Goal: Complete application form: Complete application form

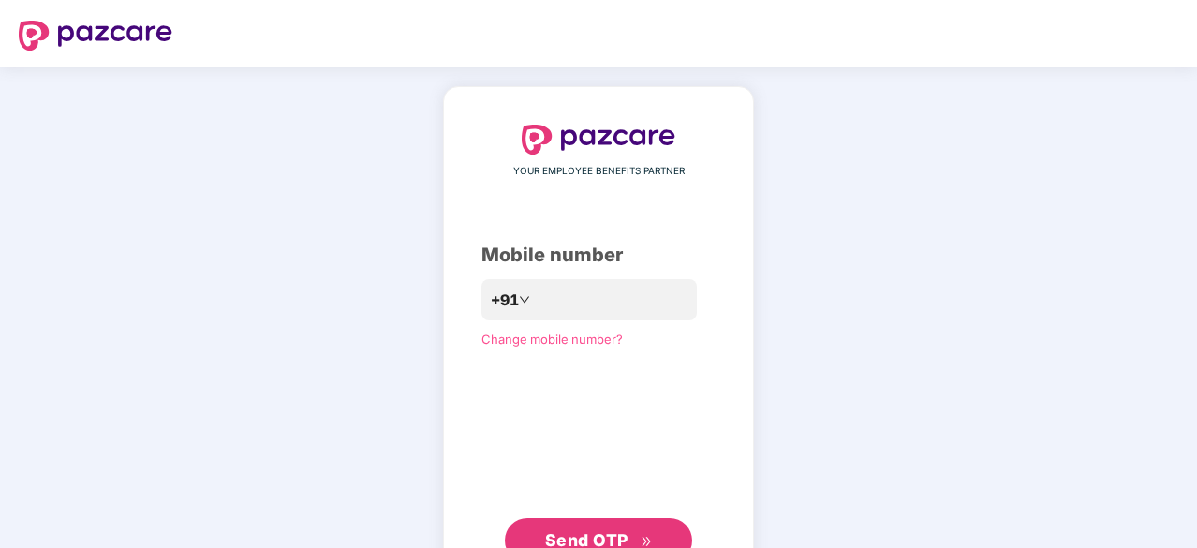
click at [624, 535] on span "Send OTP" at bounding box center [586, 540] width 83 height 20
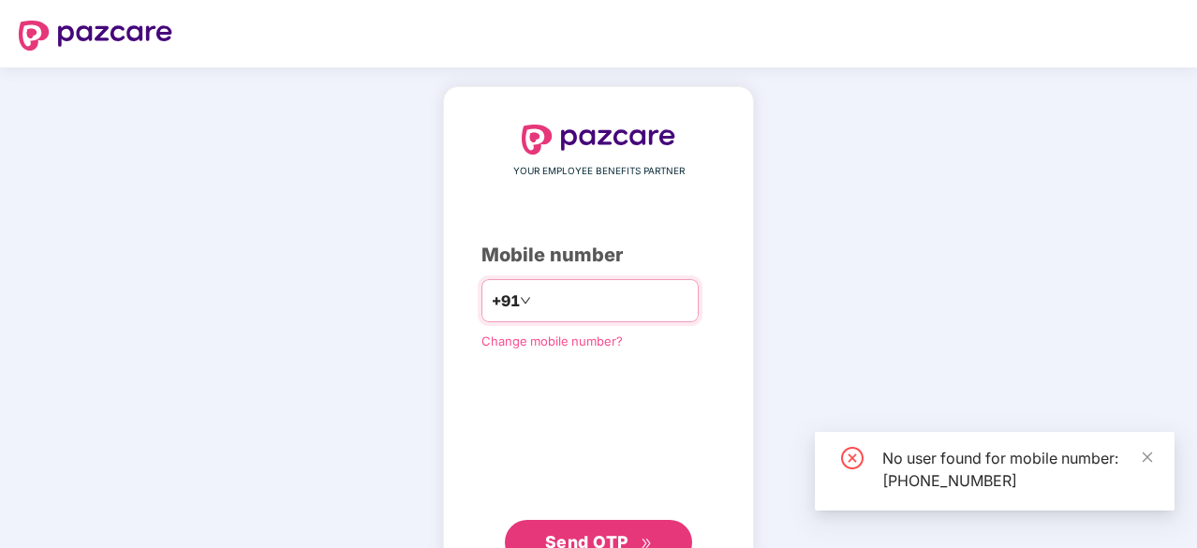
click at [630, 304] on input "**********" at bounding box center [612, 301] width 154 height 30
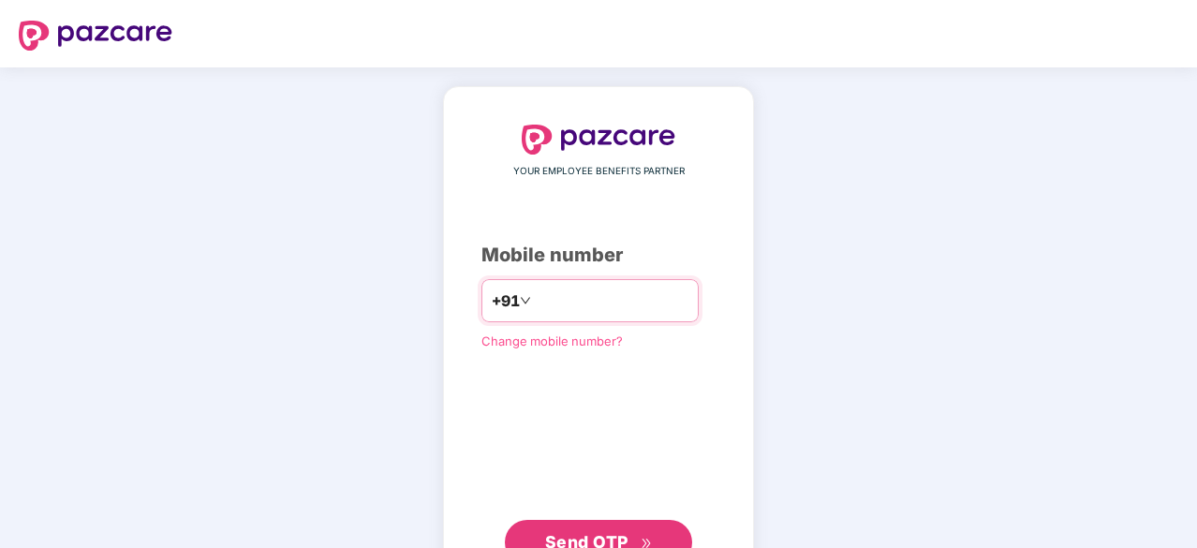
type input "**********"
click at [564, 522] on button "Send OTP" at bounding box center [598, 540] width 187 height 45
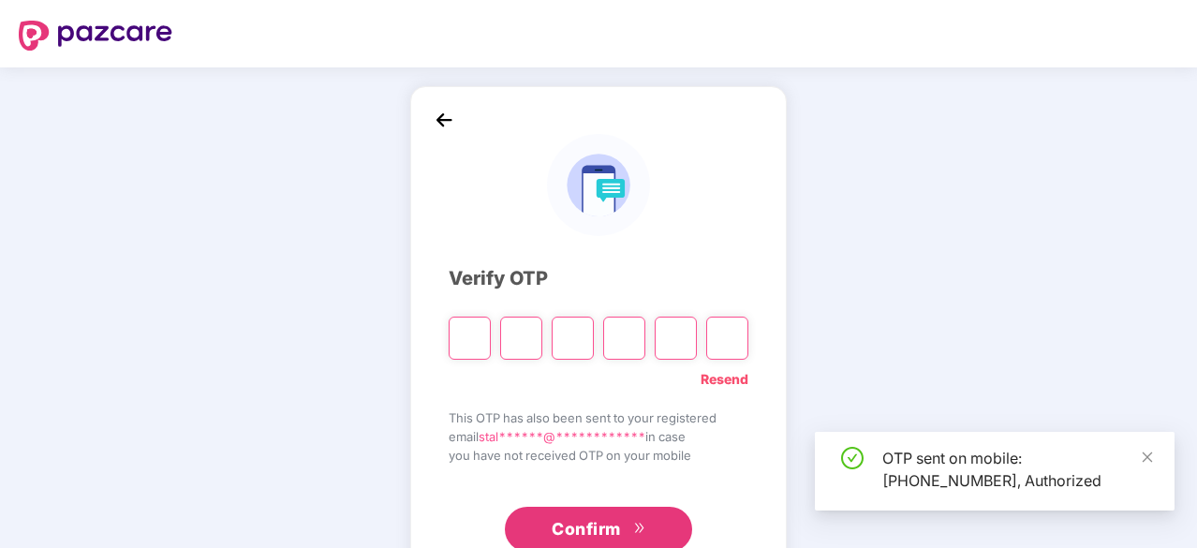
type input "*"
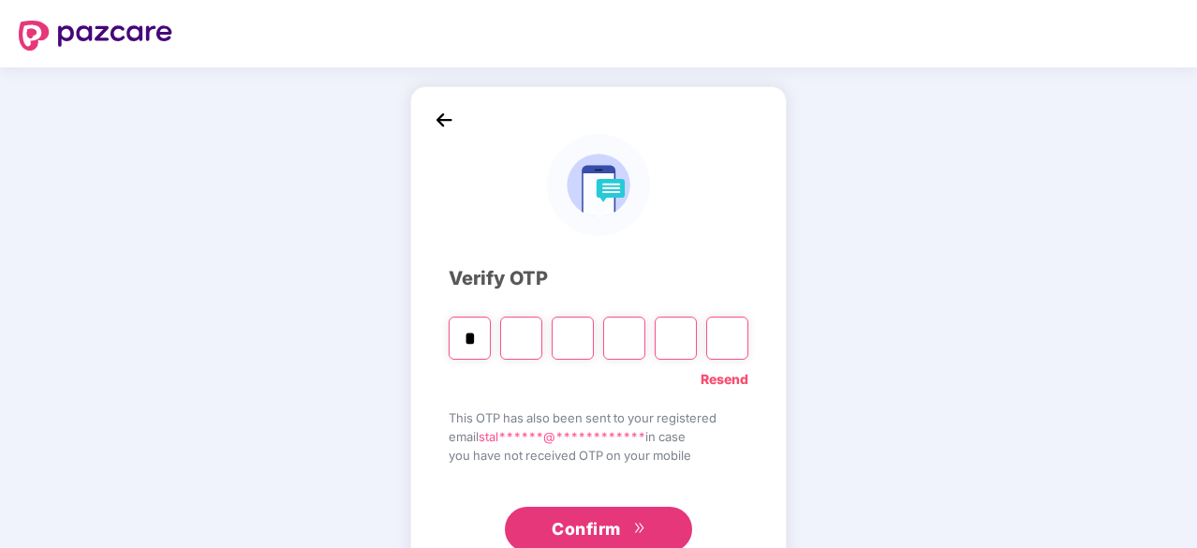
type input "*"
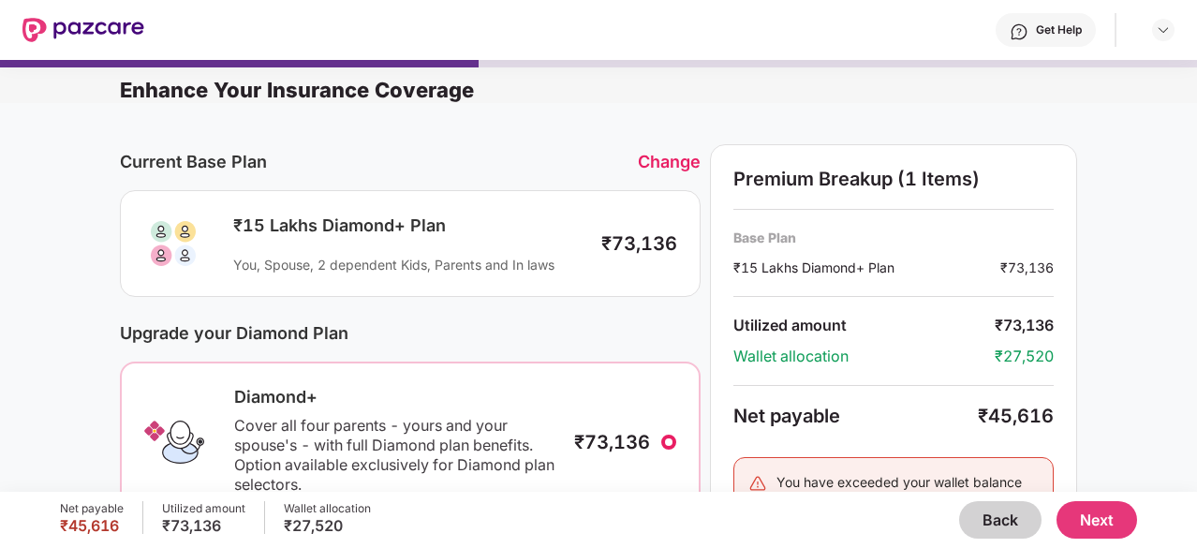
click at [1096, 518] on button "Next" at bounding box center [1097, 519] width 81 height 37
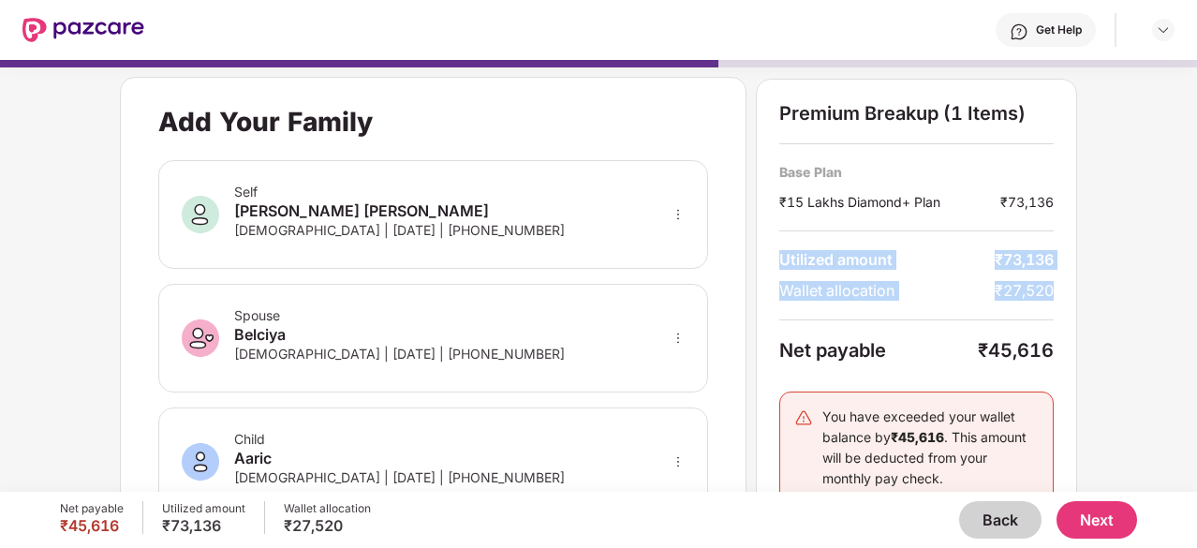
drag, startPoint x: 1194, startPoint y: 203, endPoint x: 1183, endPoint y: 307, distance: 104.6
click at [1183, 307] on div "Add Your Family Self [PERSON_NAME] [PERSON_NAME] [DEMOGRAPHIC_DATA] | [DATE] | …" at bounding box center [598, 267] width 1197 height 432
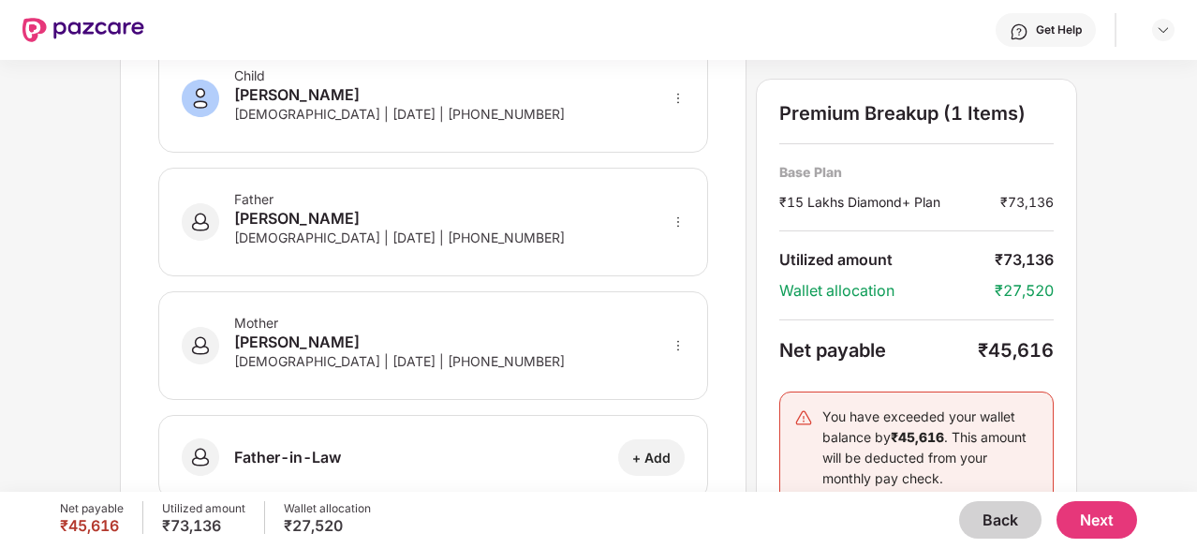
scroll to position [525, 0]
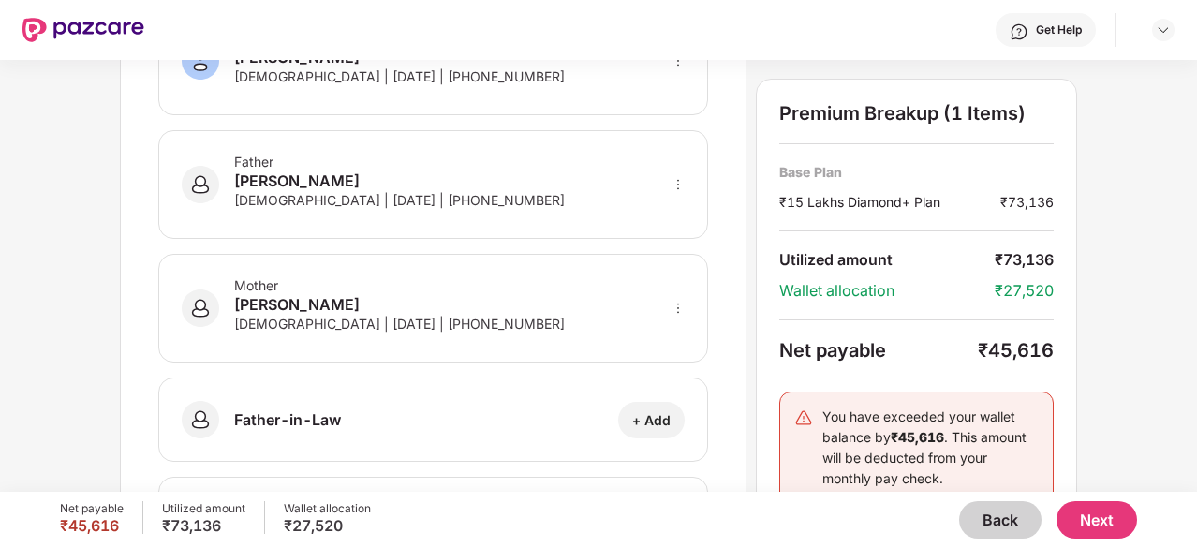
click at [1000, 533] on button "Back" at bounding box center [1000, 519] width 82 height 37
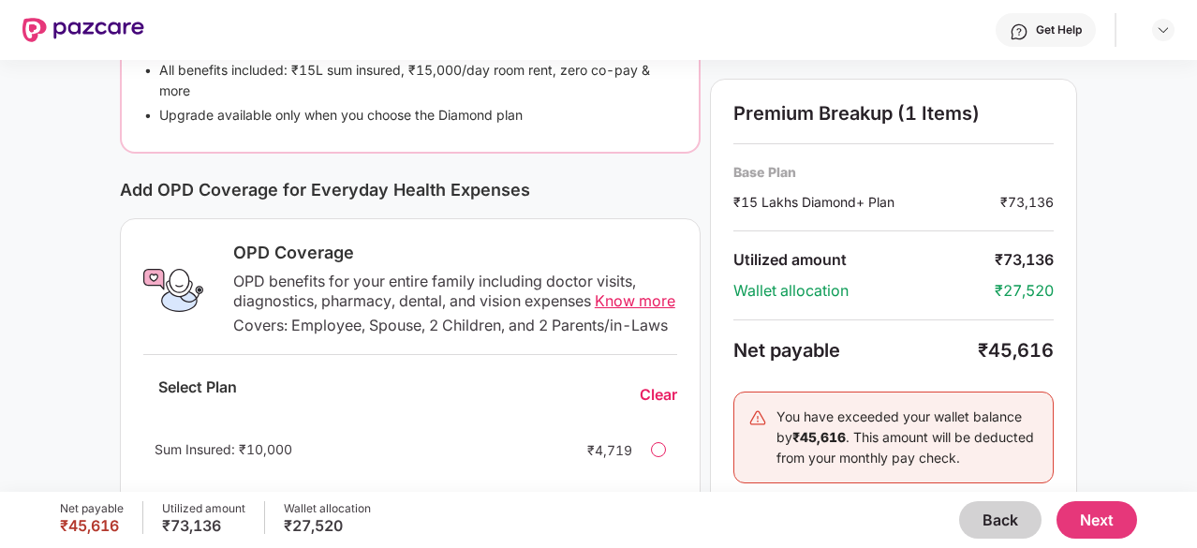
click at [1000, 533] on button "Back" at bounding box center [1000, 519] width 82 height 37
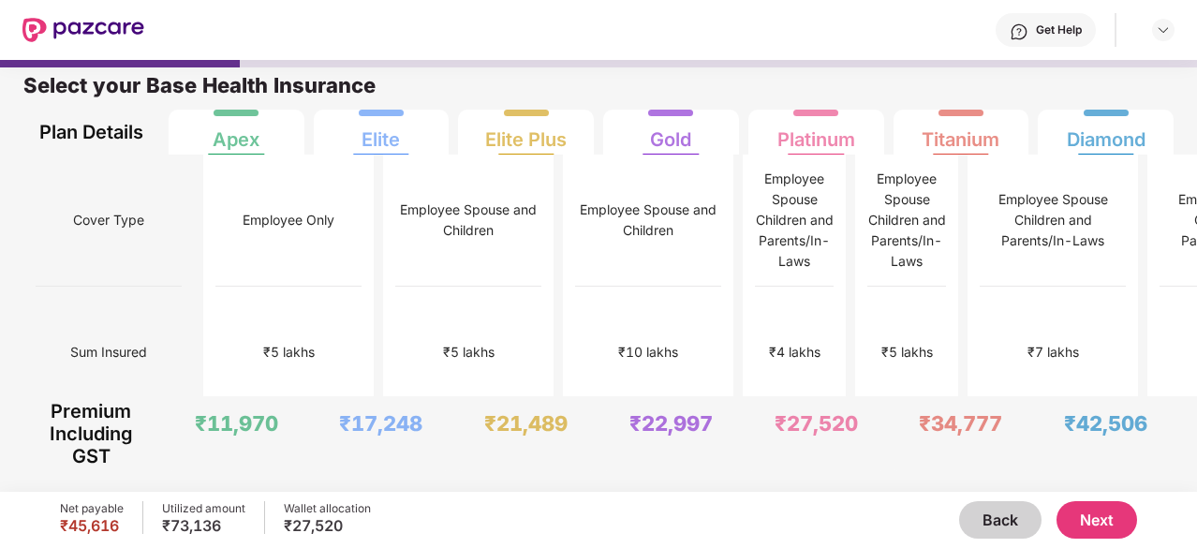
scroll to position [9, 0]
click at [1000, 533] on button "Back" at bounding box center [1000, 519] width 82 height 37
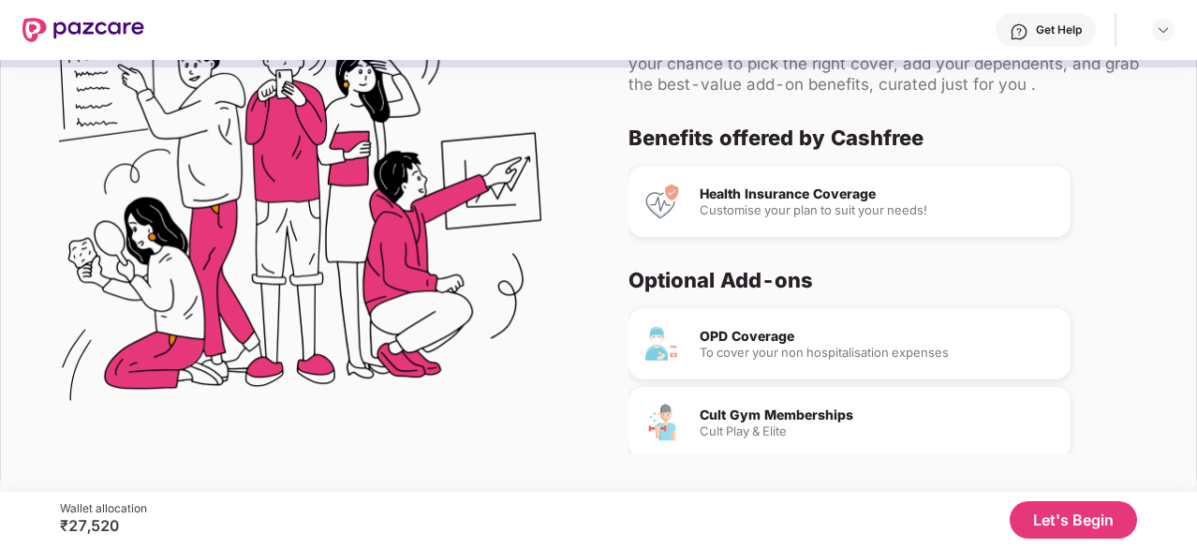
click at [1087, 517] on button "Let's Begin" at bounding box center [1073, 519] width 127 height 37
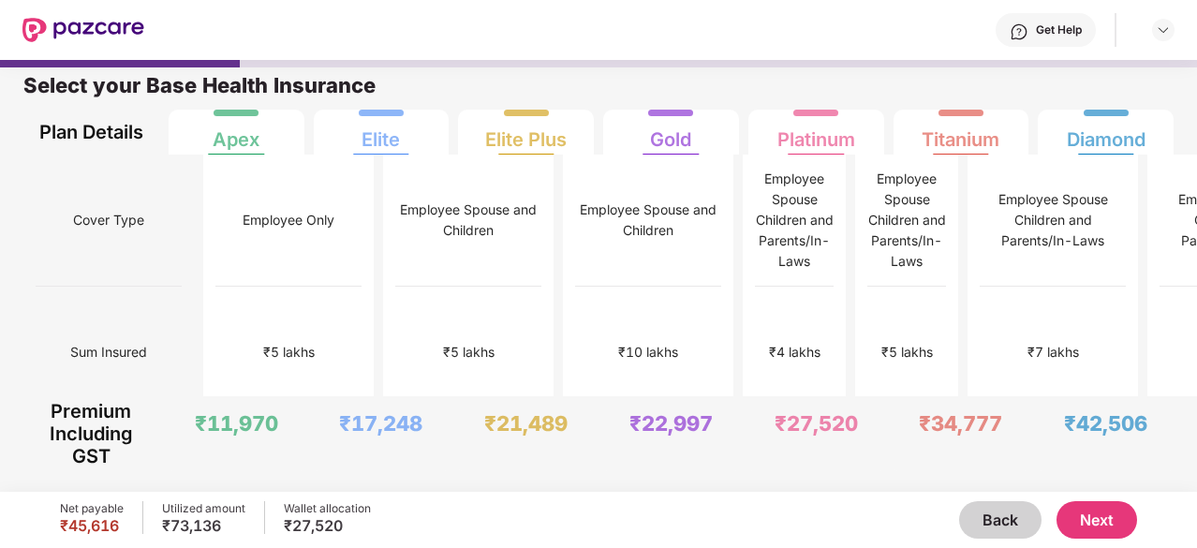
scroll to position [9, 0]
click at [868, 256] on div "Employee Spouse Children and Parents/In-Laws" at bounding box center [907, 222] width 79 height 132
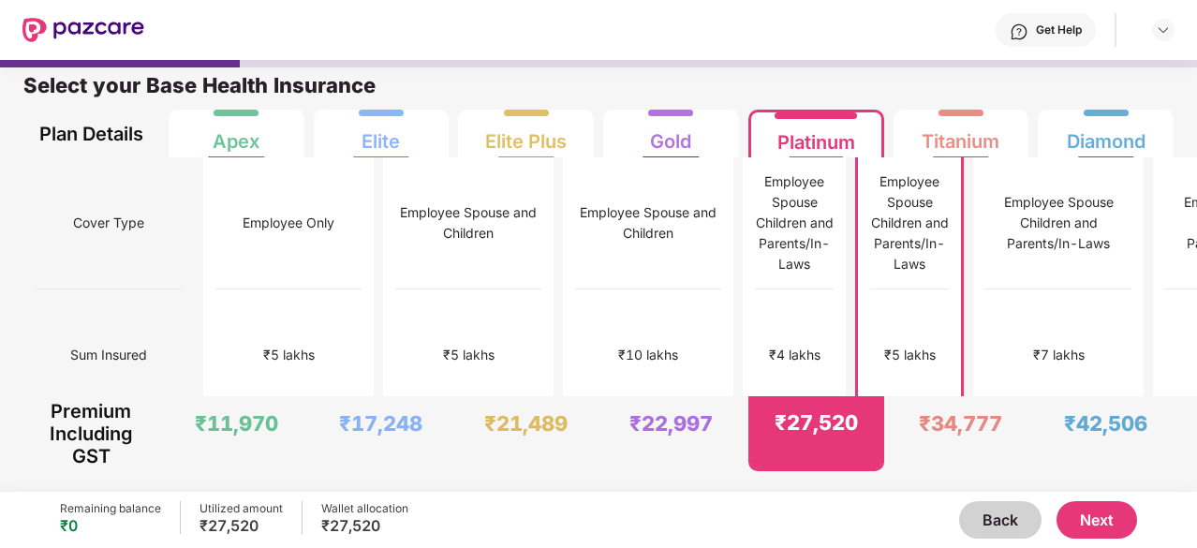
click at [1099, 526] on button "Next" at bounding box center [1097, 519] width 81 height 37
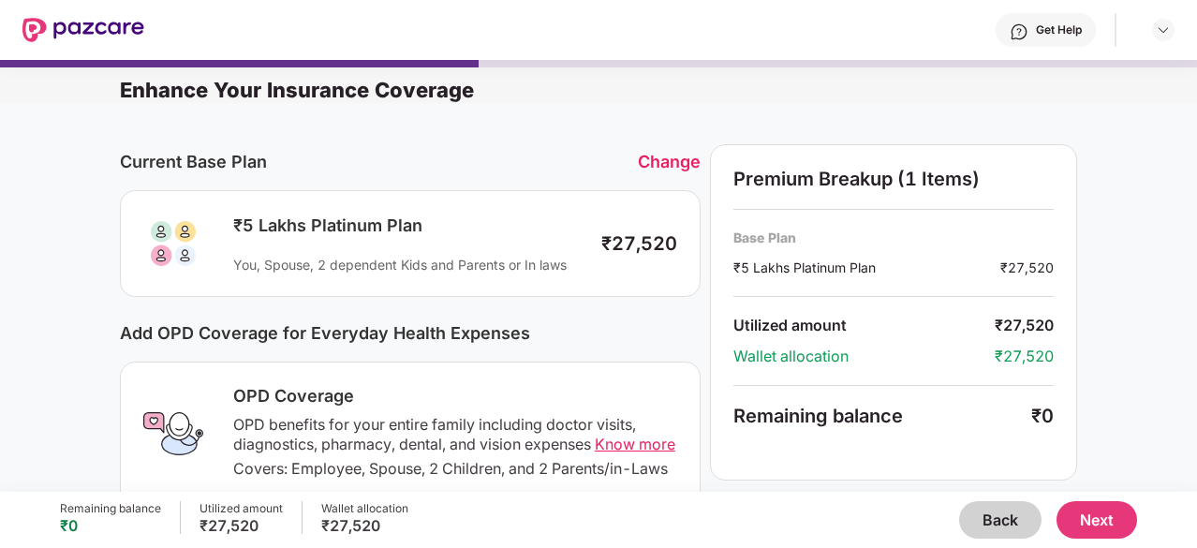
click at [1079, 529] on button "Next" at bounding box center [1097, 519] width 81 height 37
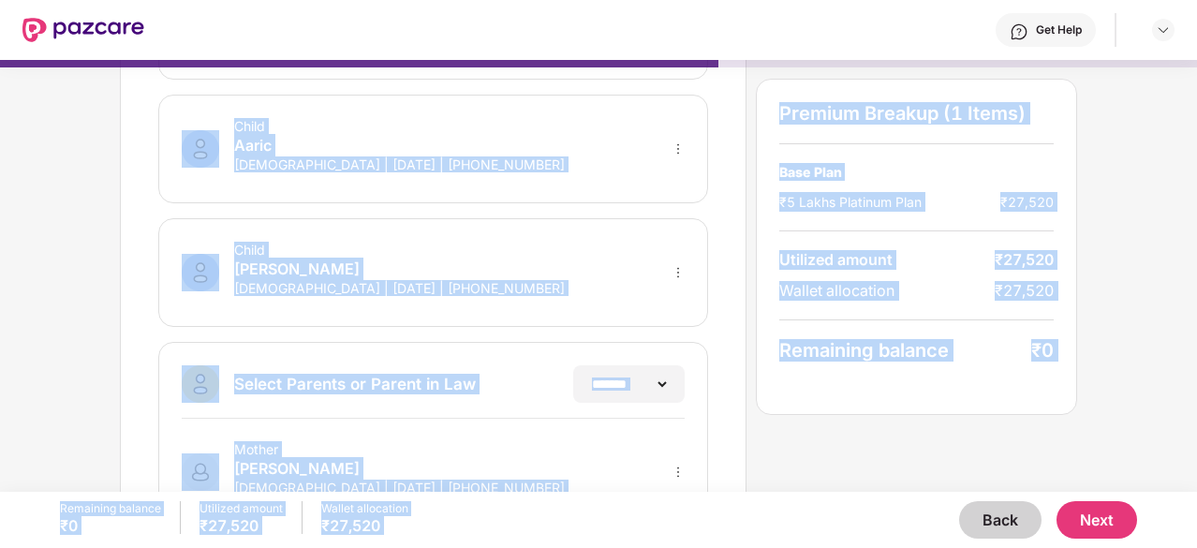
scroll to position [491, 0]
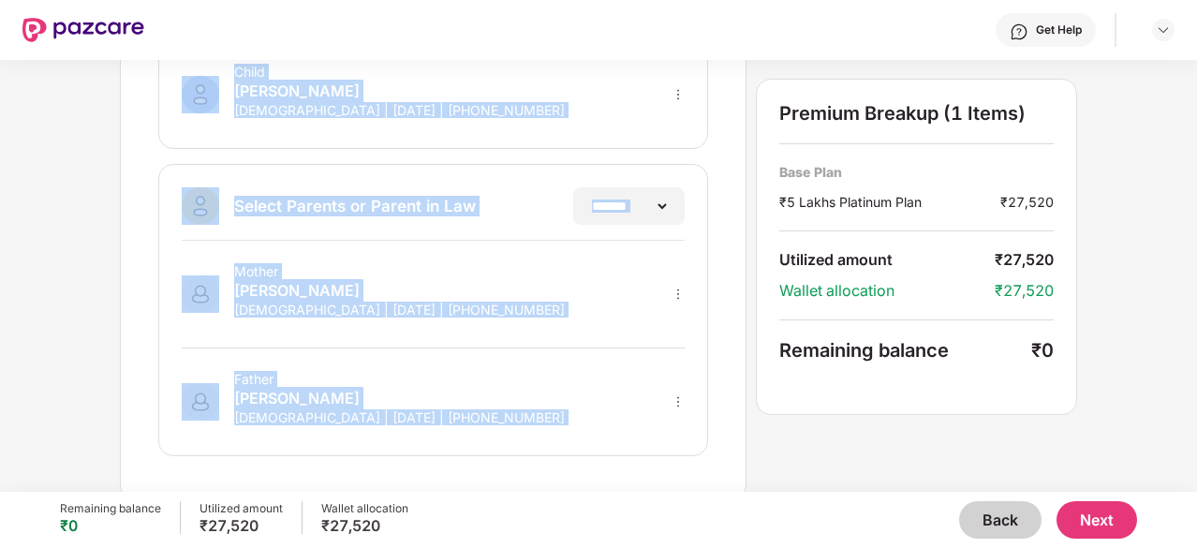
drag, startPoint x: 643, startPoint y: 336, endPoint x: 622, endPoint y: 465, distance: 130.0
click at [622, 465] on div "**********" at bounding box center [433, 43] width 627 height 914
click at [769, 417] on div "**********" at bounding box center [598, 43] width 957 height 914
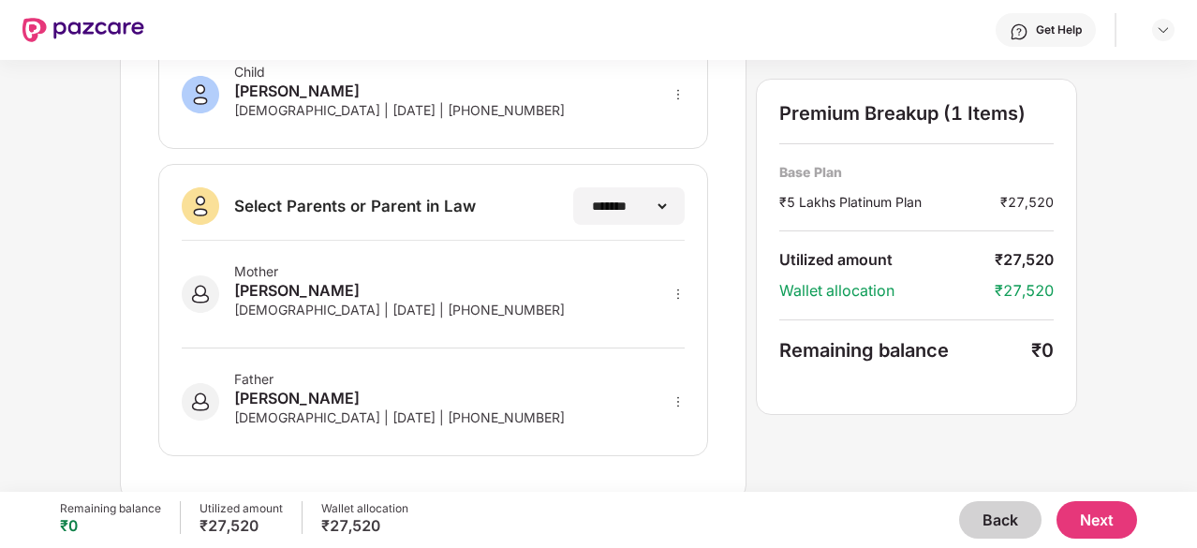
click at [1104, 524] on button "Next" at bounding box center [1097, 519] width 81 height 37
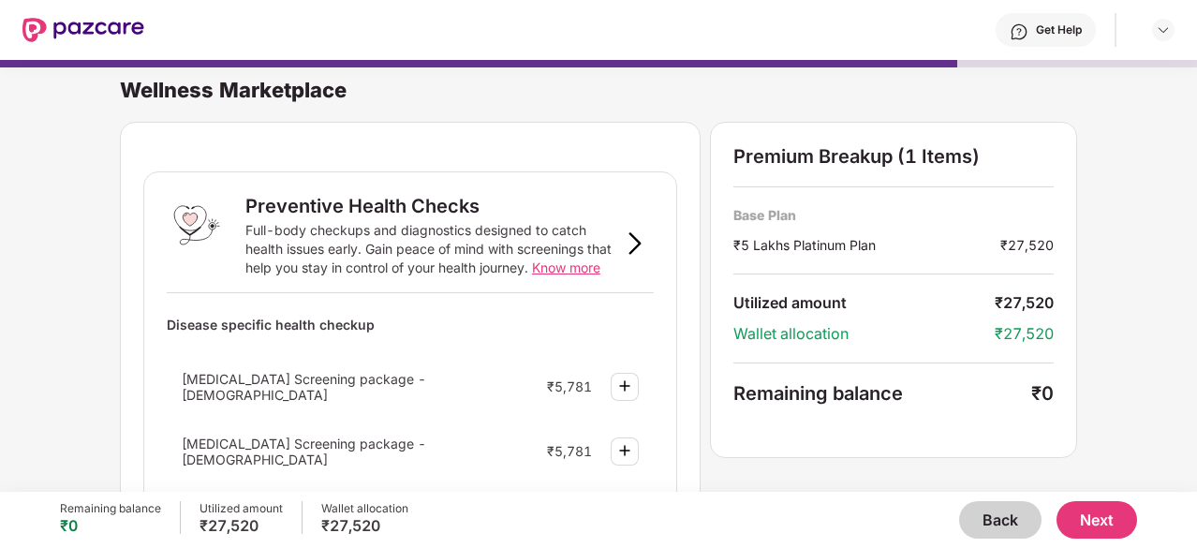
click at [1075, 531] on button "Next" at bounding box center [1097, 519] width 81 height 37
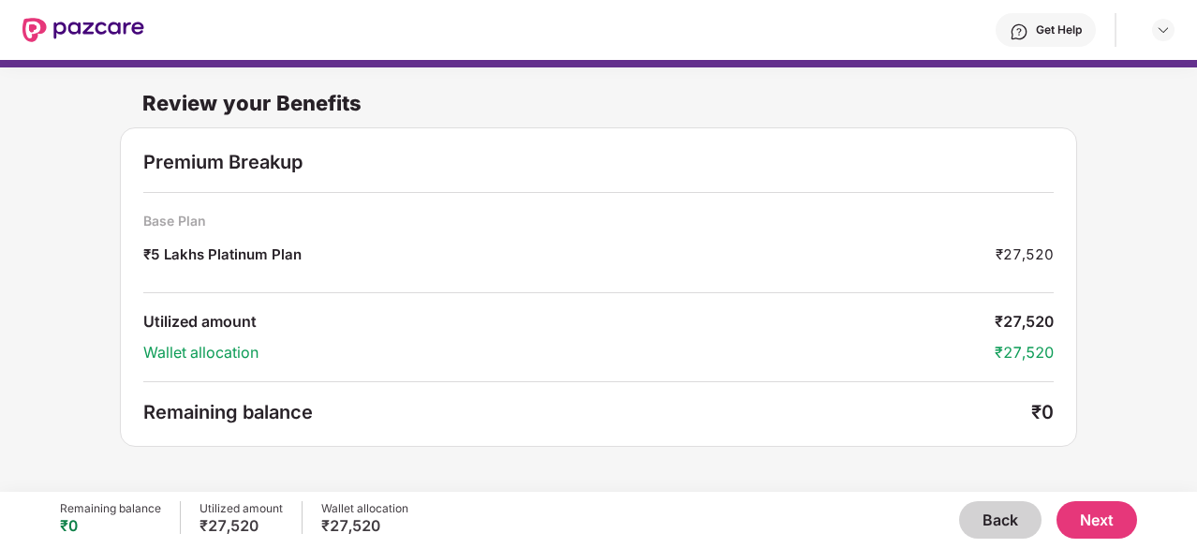
click at [1089, 520] on button "Next" at bounding box center [1097, 519] width 81 height 37
